Goal: Complete application form: Complete application form

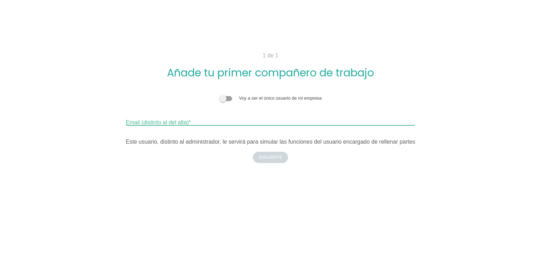
click at [203, 123] on input "Email (distinto al del alta)" at bounding box center [271, 119] width 290 height 11
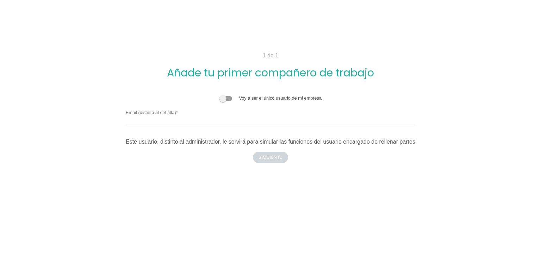
click at [222, 100] on span at bounding box center [226, 98] width 13 height 5
click at [220, 95] on input "checkbox" at bounding box center [220, 95] width 0 height 0
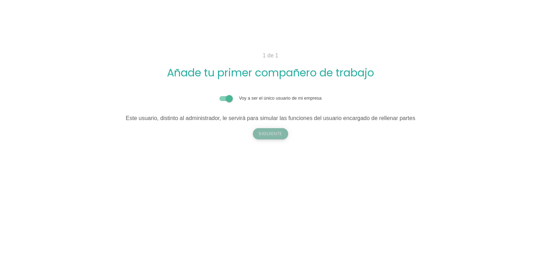
click at [256, 132] on button "Siguiente" at bounding box center [270, 133] width 35 height 11
